Goal: Information Seeking & Learning: Learn about a topic

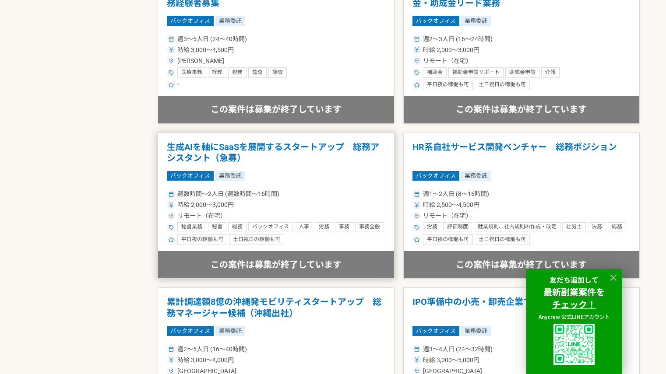
scroll to position [919, 0]
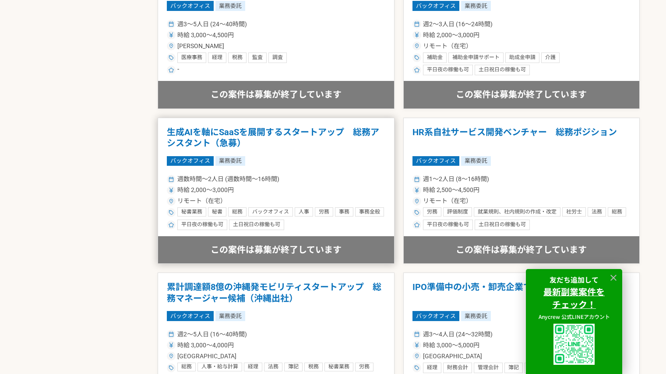
click at [244, 133] on h1 "生成AIを軸にSaaSを展開するスタートアップ　総務アシスタント（急募）" at bounding box center [276, 138] width 218 height 22
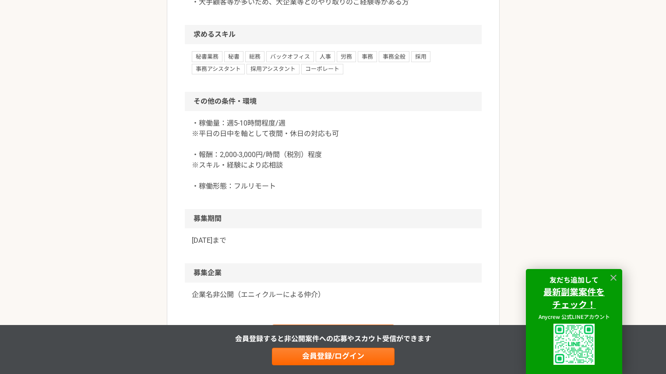
scroll to position [963, 0]
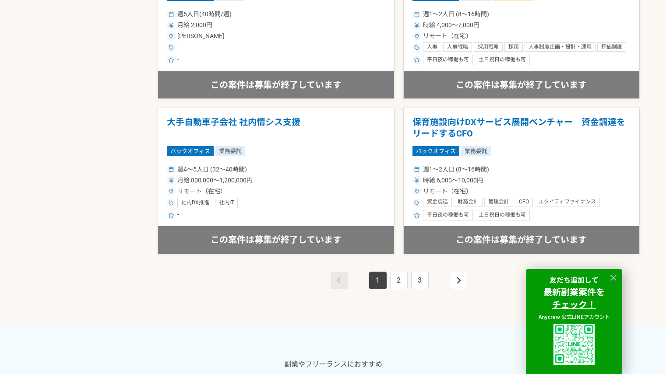
scroll to position [1576, 0]
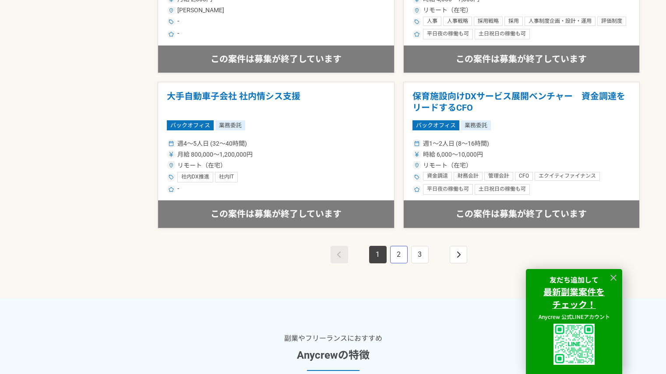
click at [395, 257] on link "2" at bounding box center [399, 255] width 18 height 18
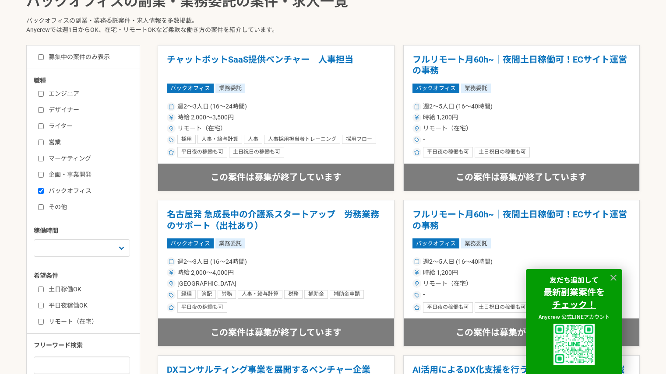
scroll to position [219, 0]
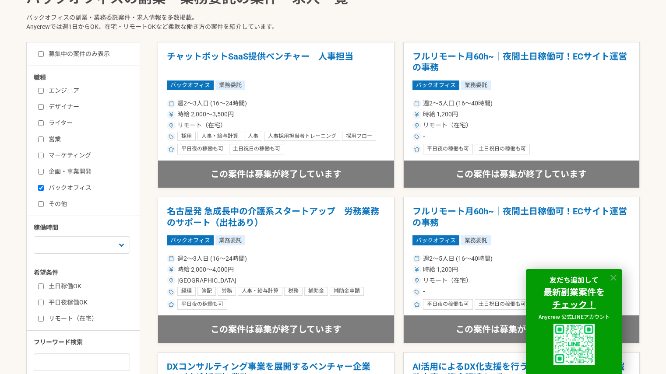
click at [616, 276] on icon at bounding box center [613, 278] width 6 height 6
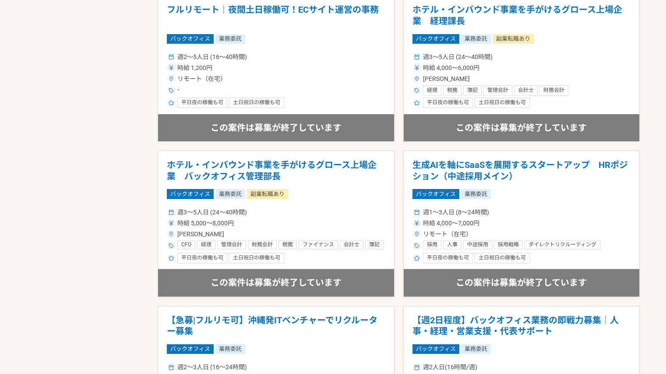
scroll to position [744, 0]
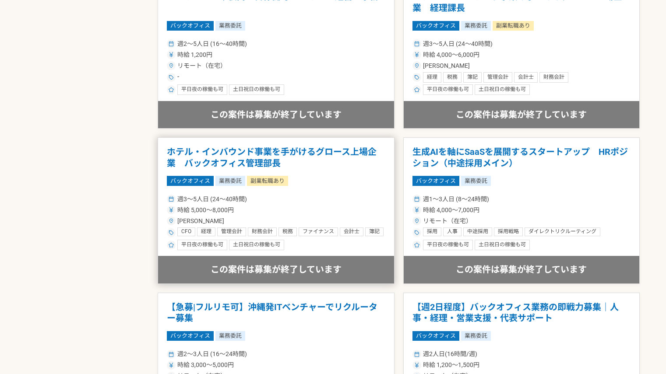
click at [259, 149] on h1 "ホテル・インバウンド事業を手がけるグロース上場企業　バックオフィス管理部長" at bounding box center [276, 158] width 218 height 22
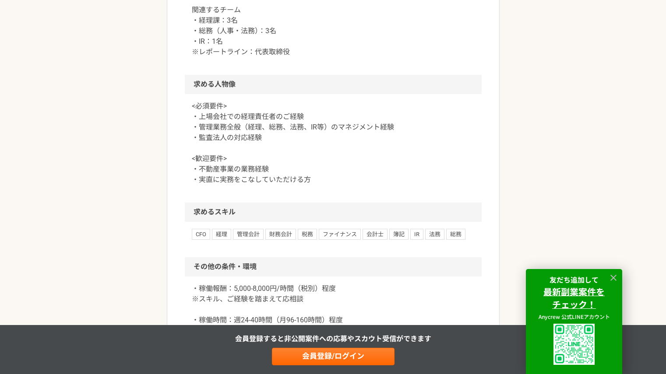
scroll to position [744, 0]
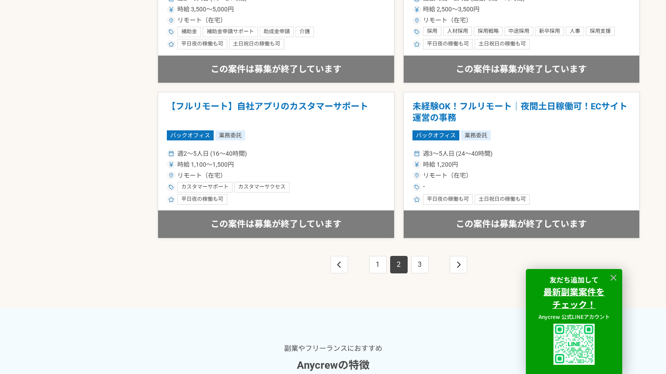
scroll to position [1576, 0]
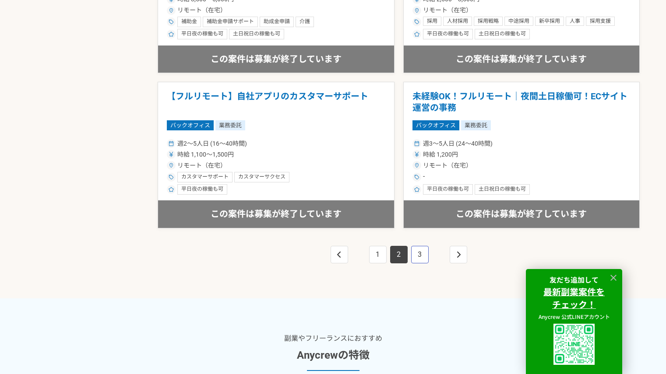
click at [426, 249] on link "3" at bounding box center [420, 255] width 18 height 18
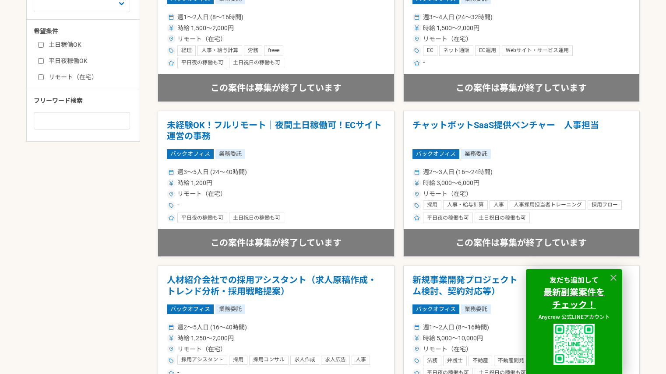
scroll to position [482, 0]
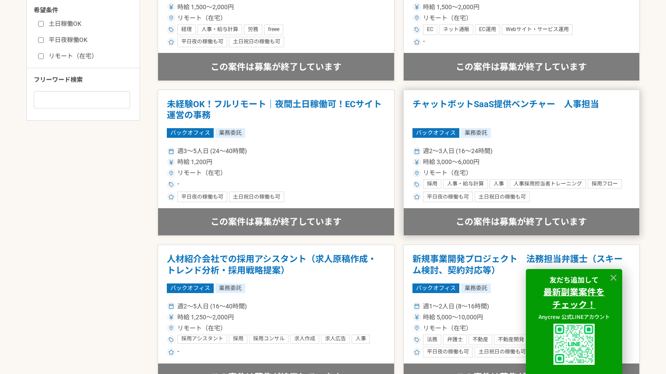
click at [497, 104] on h1 "チャットボットSaaS提供ベンチャー　人事担当" at bounding box center [521, 110] width 218 height 22
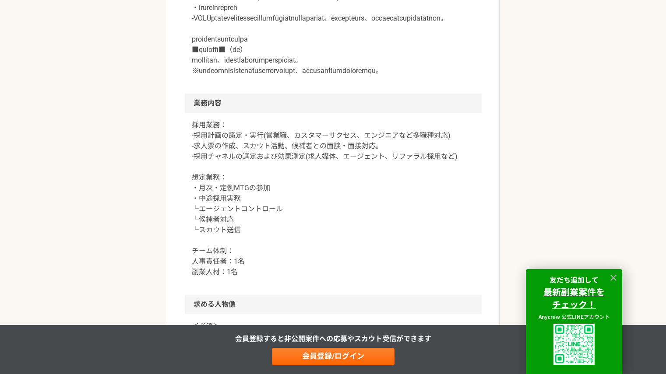
scroll to position [438, 0]
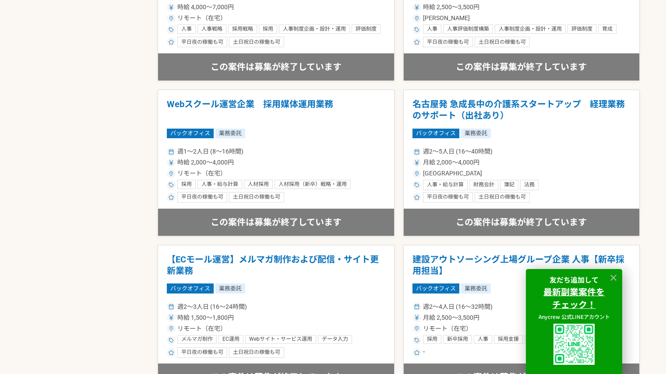
scroll to position [1270, 0]
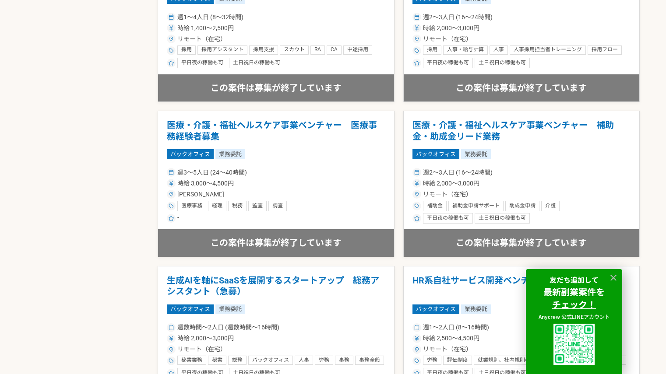
scroll to position [2026, 0]
